Goal: Task Accomplishment & Management: Manage account settings

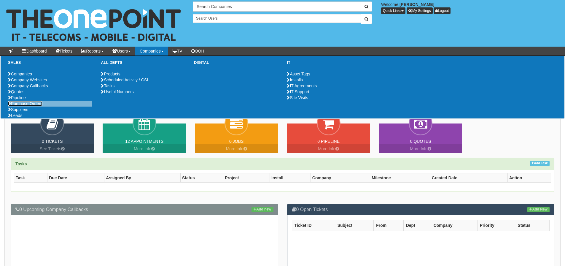
click at [18, 106] on link "Purchase Orders" at bounding box center [25, 103] width 34 height 5
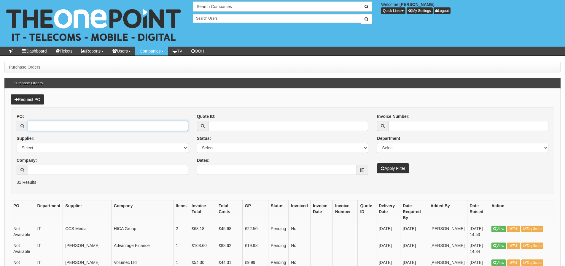
click at [39, 123] on input "PO:" at bounding box center [108, 126] width 160 height 10
type input "19591"
click at [377, 163] on button "Apply Filter" at bounding box center [393, 168] width 32 height 10
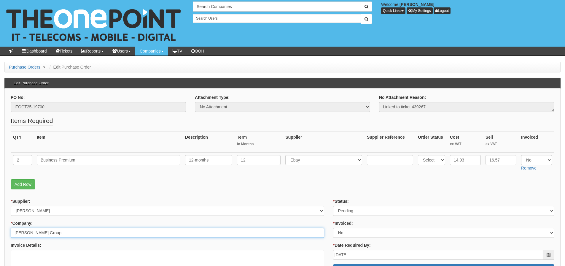
drag, startPoint x: 88, startPoint y: 230, endPoint x: 0, endPoint y: 234, distance: 87.9
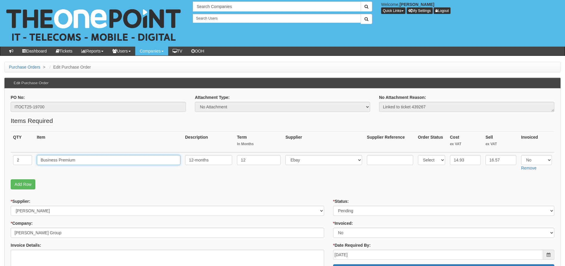
drag, startPoint x: 85, startPoint y: 160, endPoint x: 34, endPoint y: 160, distance: 51.7
click at [34, 160] on tr "2 Business Premium 12-months 12 Select 123 REG.co.uk 1Password 3 4Gon AA Jones …" at bounding box center [283, 162] width 544 height 21
drag, startPoint x: 60, startPoint y: 105, endPoint x: 19, endPoint y: 97, distance: 41.7
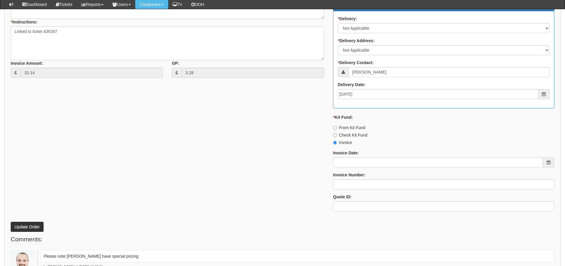
scroll to position [321, 0]
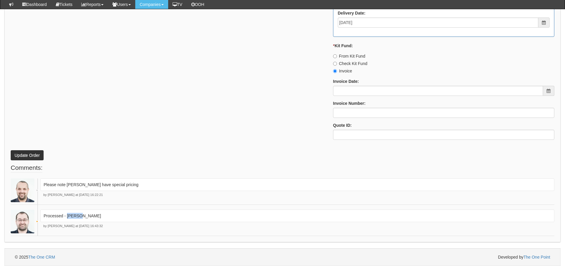
drag, startPoint x: 85, startPoint y: 216, endPoint x: 67, endPoint y: 220, distance: 18.8
click at [67, 220] on div "Processed - Ingram" at bounding box center [297, 216] width 514 height 12
copy p "[PERSON_NAME]"
click at [343, 108] on input "Invoice Number:" at bounding box center [443, 113] width 221 height 10
paste input "[PERSON_NAME]"
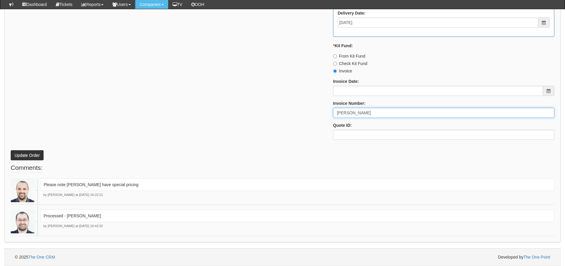
type input "[PERSON_NAME]"
click at [25, 158] on button "Update Order" at bounding box center [27, 155] width 33 height 10
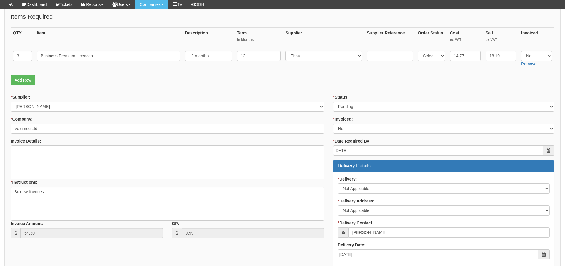
scroll to position [89, 0]
drag, startPoint x: 70, startPoint y: 129, endPoint x: 0, endPoint y: 131, distance: 70.1
click at [0, 131] on div "Purchase Orders > Edit Purchase Order Edit Purchase Order PO No: ITOCT25-19704 …" at bounding box center [282, 212] width 565 height 509
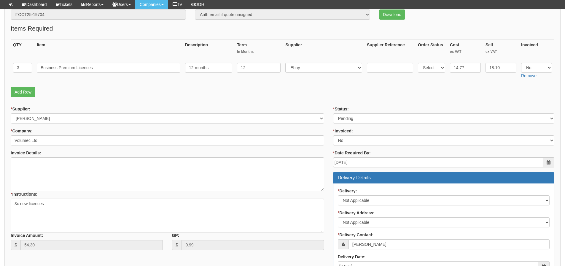
scroll to position [52, 0]
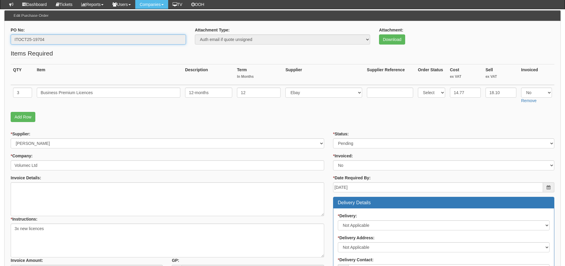
drag, startPoint x: 67, startPoint y: 38, endPoint x: 11, endPoint y: 39, distance: 56.7
click at [11, 39] on input "ITOCT25-19704" at bounding box center [98, 39] width 175 height 10
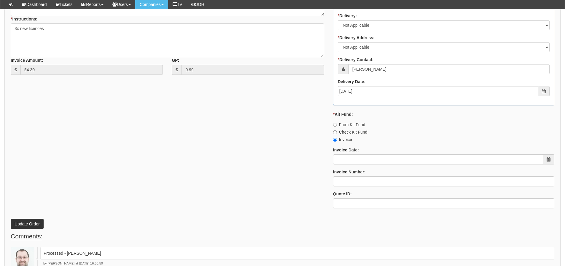
scroll to position [290, 0]
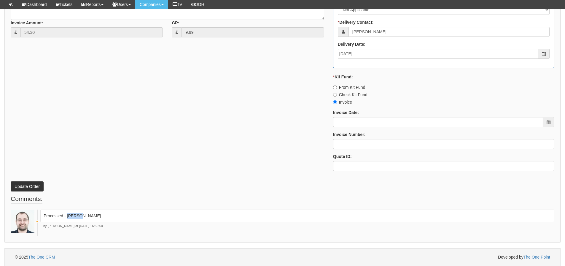
drag, startPoint x: 100, startPoint y: 215, endPoint x: 67, endPoint y: 221, distance: 33.4
click at [67, 221] on div "Processed - Ingram" at bounding box center [297, 216] width 514 height 12
copy p "[PERSON_NAME]"
click at [348, 139] on div "Invoice Number:" at bounding box center [443, 140] width 221 height 18
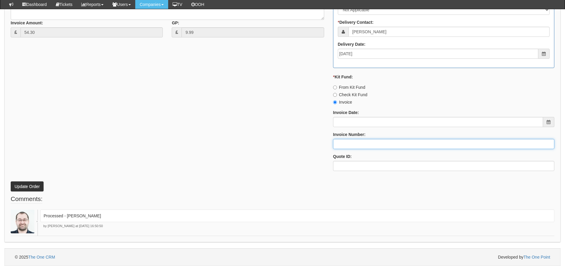
click at [347, 141] on input "Invoice Number:" at bounding box center [443, 144] width 221 height 10
paste input "[PERSON_NAME]"
type input "[PERSON_NAME]"
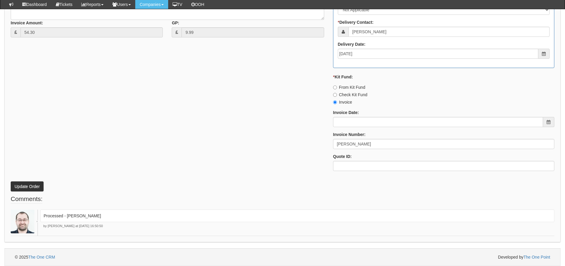
click at [17, 179] on p "Update Order" at bounding box center [283, 183] width 544 height 16
click at [20, 182] on button "Update Order" at bounding box center [27, 186] width 33 height 10
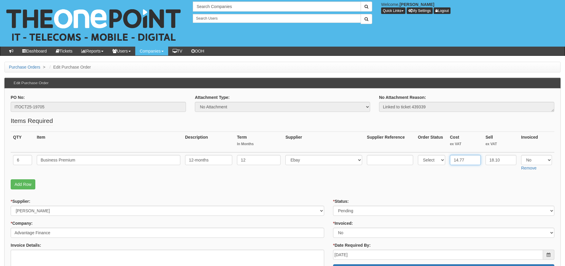
drag, startPoint x: 467, startPoint y: 160, endPoint x: 444, endPoint y: 167, distance: 23.7
click at [444, 167] on tr "6 Business Premium 12-months 12 Select 123 [DOMAIN_NAME] 1Password 3 4Gon [PERS…" at bounding box center [283, 162] width 544 height 21
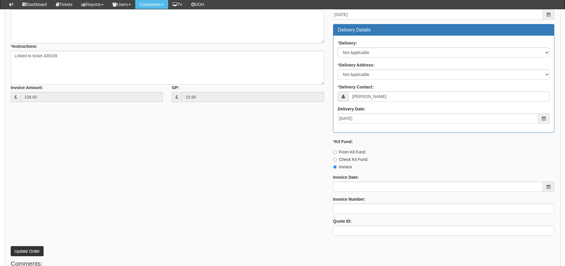
scroll to position [290, 0]
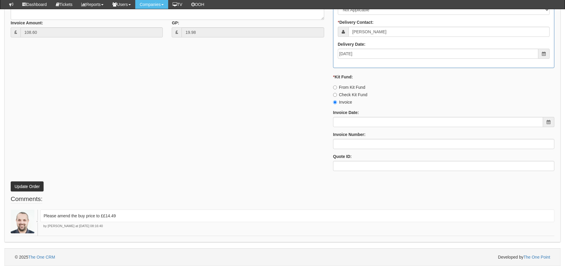
type input "14.49"
click at [26, 183] on button "Update Order" at bounding box center [27, 186] width 33 height 10
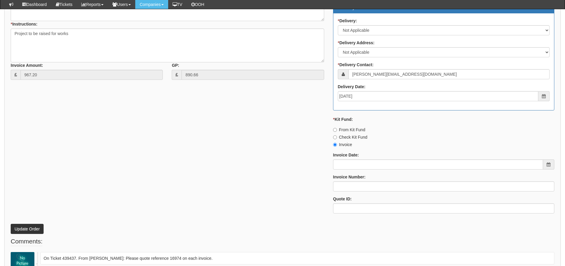
scroll to position [351, 0]
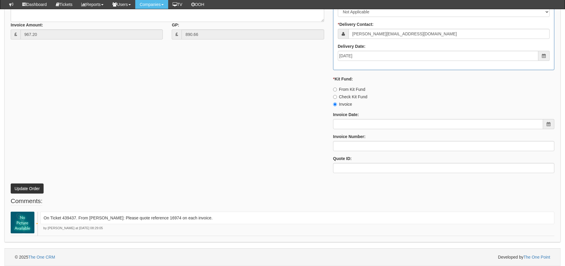
click at [170, 218] on p "On Ticket 439437. From [PERSON_NAME]: Please quote reference 16974 on each invo…" at bounding box center [298, 218] width 508 height 6
click at [172, 218] on p "On Ticket 439437. From [PERSON_NAME]: Please quote reference 16974 on each invo…" at bounding box center [298, 218] width 508 height 6
click at [170, 218] on p "On Ticket 439437. From [PERSON_NAME]: Please quote reference 16974 on each invo…" at bounding box center [298, 218] width 508 height 6
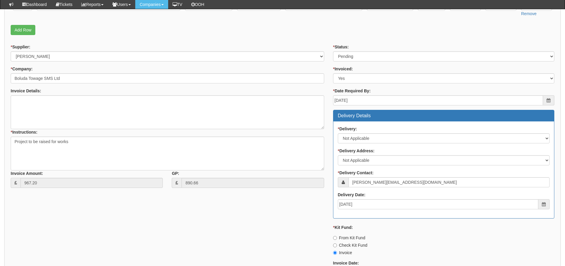
scroll to position [143, 0]
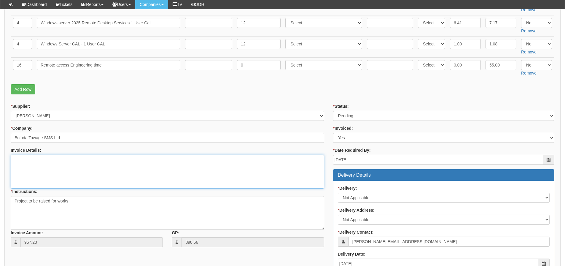
click at [132, 155] on textarea "Invoice Details:" at bounding box center [168, 172] width 314 height 34
paste textarea "16974"
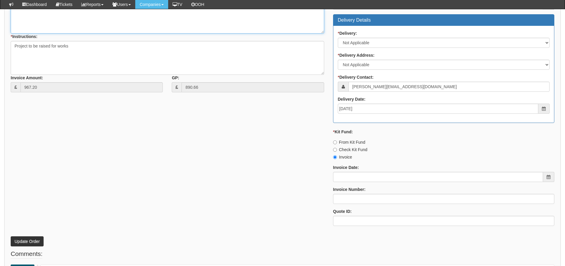
scroll to position [321, 0]
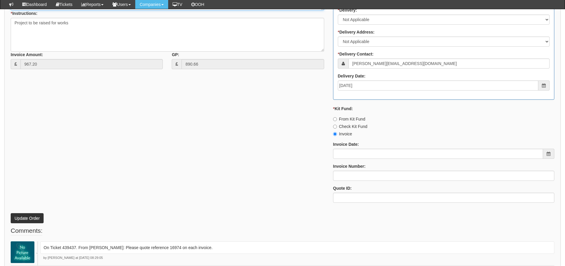
type textarea "PO 16974"
drag, startPoint x: 36, startPoint y: 216, endPoint x: 40, endPoint y: 198, distance: 18.4
click at [36, 216] on button "Update Order" at bounding box center [27, 218] width 33 height 10
